Goal: Transaction & Acquisition: Download file/media

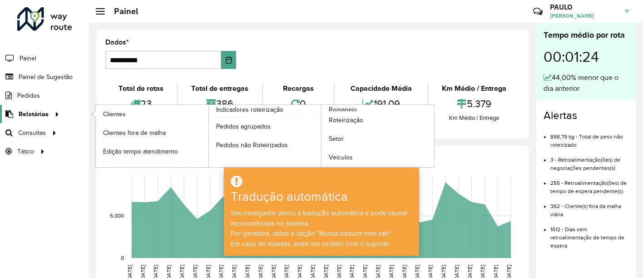
click at [43, 111] on font "Relatórios" at bounding box center [34, 113] width 30 height 7
click at [367, 107] on link "Romaneio" at bounding box center [322, 136] width 226 height 62
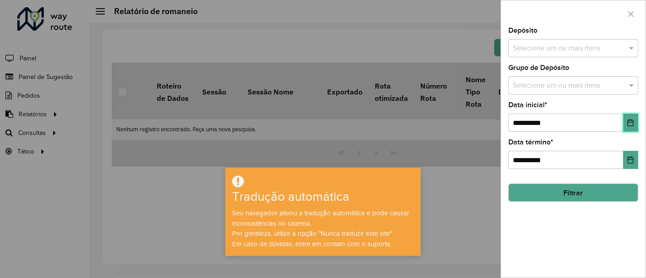
click at [628, 123] on icon "Escolha a data" at bounding box center [630, 122] width 7 height 7
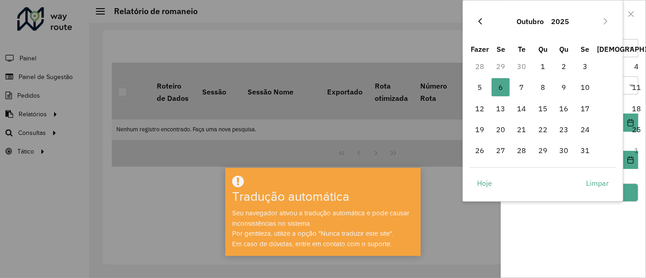
click at [479, 24] on icon "Mês anterior" at bounding box center [479, 21] width 7 height 7
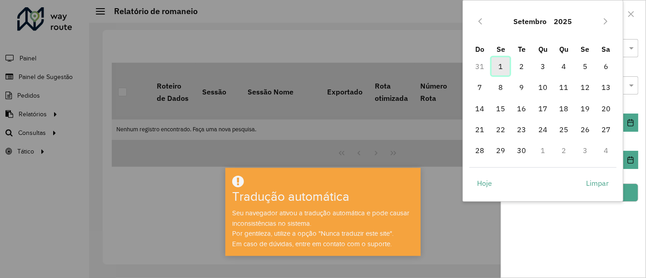
click at [503, 69] on span "1" at bounding box center [500, 66] width 18 height 18
type input "**********"
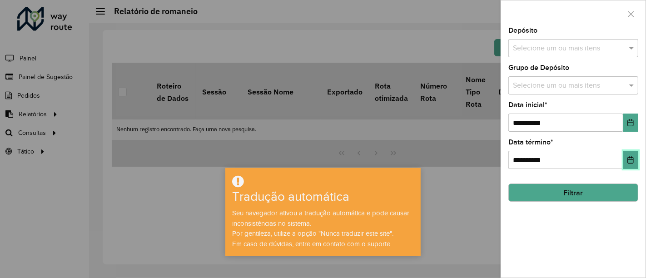
click at [627, 155] on button "Escolha a data" at bounding box center [630, 160] width 15 height 18
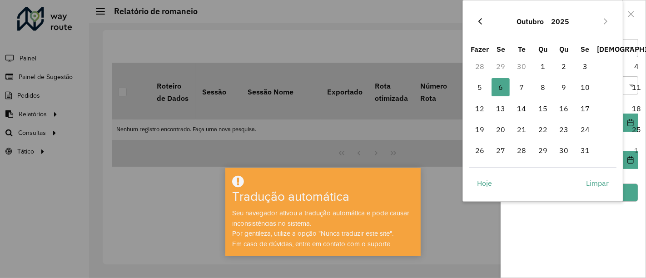
click at [475, 21] on button "Mês anterior" at bounding box center [480, 21] width 15 height 15
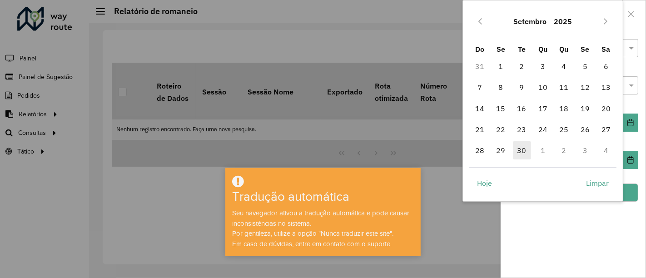
click at [528, 157] on span "30" at bounding box center [522, 150] width 18 height 18
type input "**********"
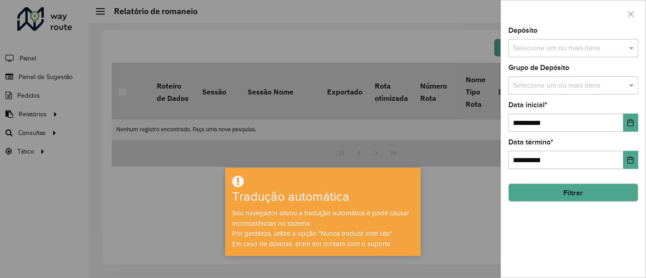
click at [579, 194] on font "Filtrar" at bounding box center [574, 193] width 20 height 8
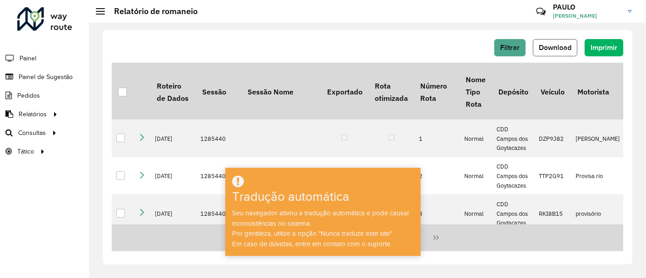
click at [567, 51] on font "Download" at bounding box center [555, 48] width 33 height 8
